Goal: Book appointment/travel/reservation

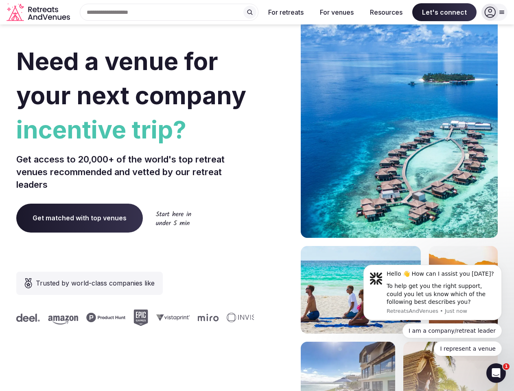
click at [257, 195] on div "Need a venue for your next company incentive trip? Get access to 20,000+ of the…" at bounding box center [256, 243] width 481 height 490
click at [169, 12] on div "Search Popular Destinations [GEOGRAPHIC_DATA], [GEOGRAPHIC_DATA] [GEOGRAPHIC_DA…" at bounding box center [165, 12] width 185 height 17
click at [250, 12] on input "text" at bounding box center [169, 12] width 179 height 17
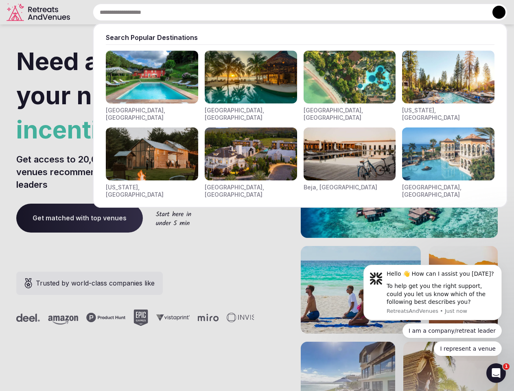
click at [286, 12] on input "text" at bounding box center [300, 12] width 415 height 17
click at [337, 12] on input "text" at bounding box center [300, 12] width 415 height 17
click at [386, 12] on input "text" at bounding box center [300, 12] width 415 height 17
click at [444, 12] on input "text" at bounding box center [300, 12] width 415 height 17
click at [495, 12] on button at bounding box center [498, 12] width 13 height 13
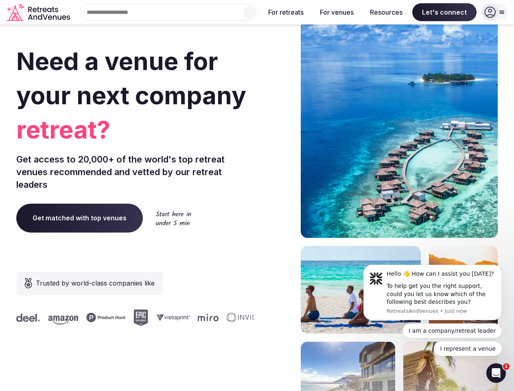
click at [433, 292] on div "To help get you the right support, could you let us know which of the following…" at bounding box center [441, 294] width 109 height 24
click at [503, 267] on section "Need a venue for your next company retreat? Get access to 20,000+ of the world'…" at bounding box center [257, 243] width 514 height 490
